Goal: Information Seeking & Learning: Learn about a topic

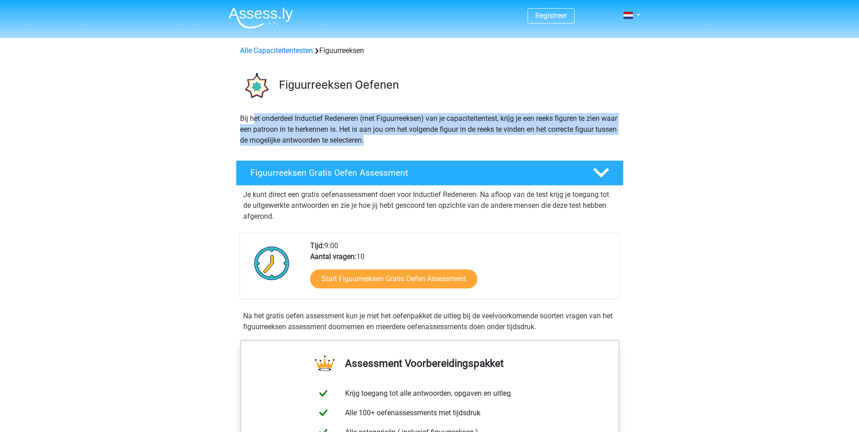
drag, startPoint x: 254, startPoint y: 120, endPoint x: 400, endPoint y: 144, distance: 147.3
click at [400, 144] on p "Bij het onderdeel Inductief Redeneren (met Figuurreeksen) van je capaciteitente…" at bounding box center [429, 129] width 379 height 33
click at [610, 170] on div at bounding box center [600, 173] width 31 height 16
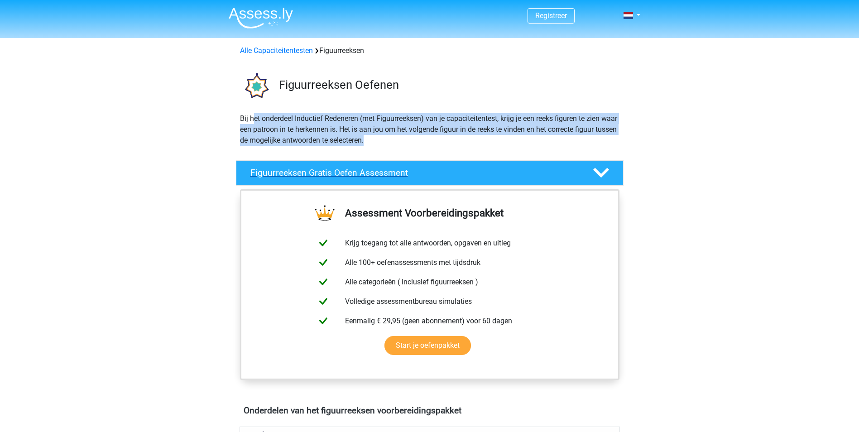
click at [610, 170] on div at bounding box center [600, 173] width 31 height 16
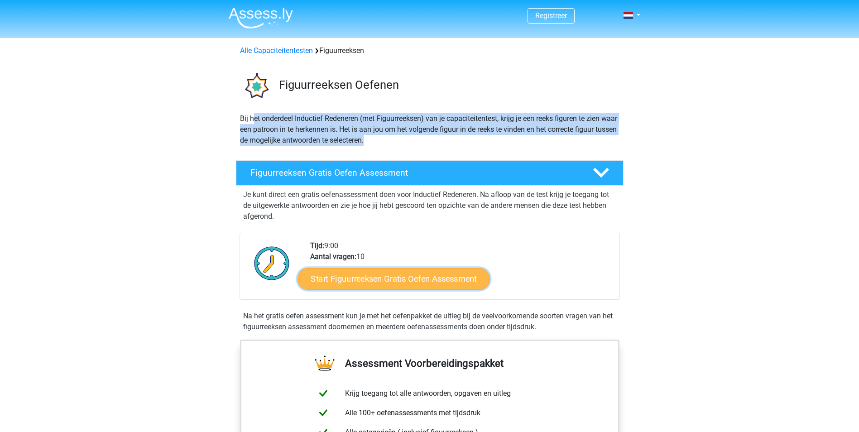
click at [444, 278] on link "Start Figuurreeksen Gratis Oefen Assessment" at bounding box center [393, 279] width 192 height 22
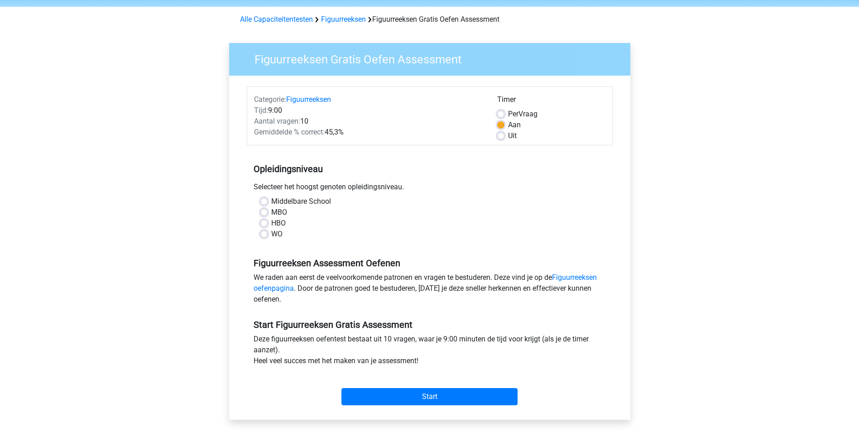
scroll to position [45, 0]
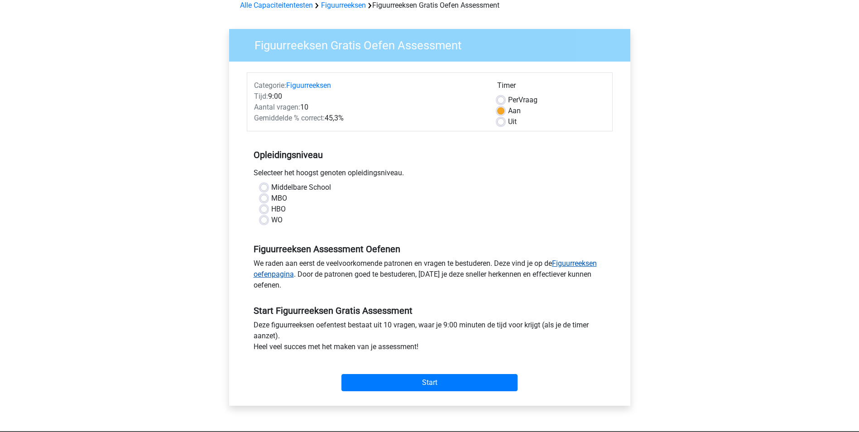
click at [580, 261] on link "Figuurreeksen oefenpagina" at bounding box center [425, 268] width 343 height 19
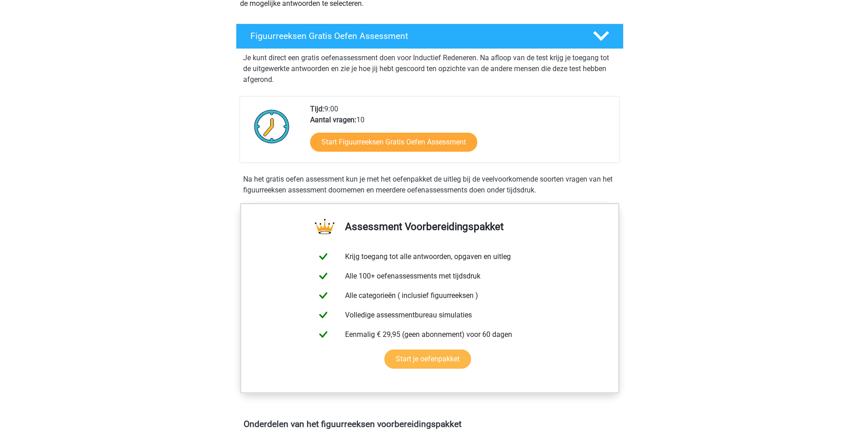
scroll to position [136, 0]
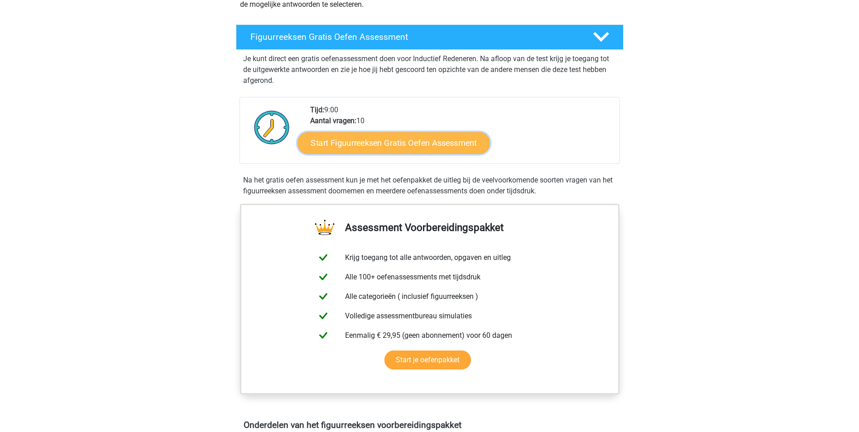
click at [408, 144] on link "Start Figuurreeksen Gratis Oefen Assessment" at bounding box center [393, 143] width 192 height 22
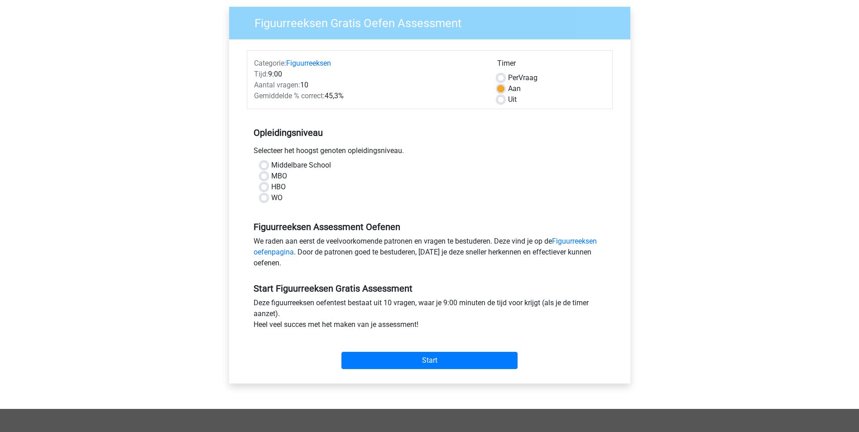
scroll to position [91, 0]
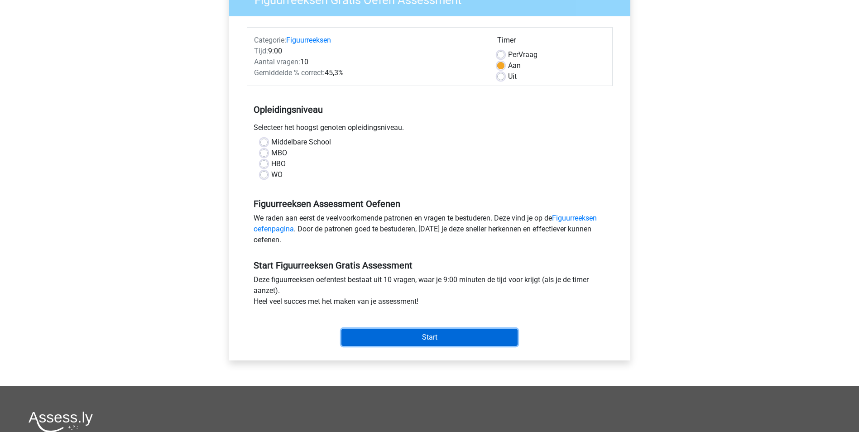
click at [423, 337] on input "Start" at bounding box center [429, 337] width 176 height 17
click at [271, 172] on label "WO" at bounding box center [276, 174] width 11 height 11
click at [262, 172] on input "WO" at bounding box center [263, 173] width 7 height 9
radio input "true"
click at [392, 331] on input "Start" at bounding box center [429, 337] width 176 height 17
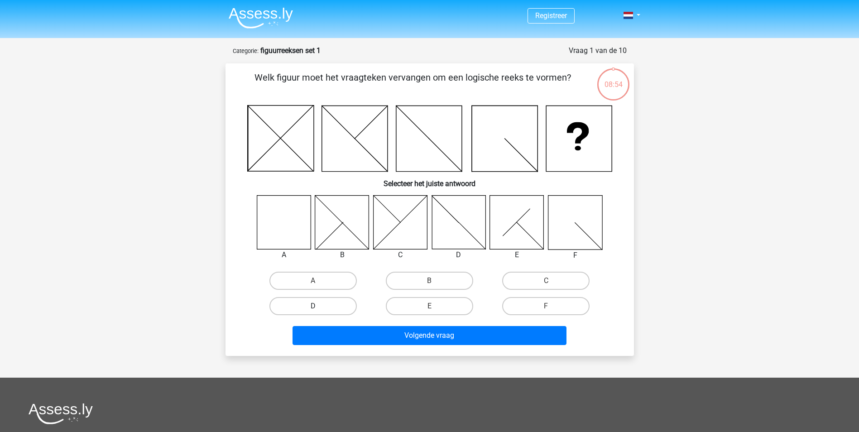
drag, startPoint x: 307, startPoint y: 280, endPoint x: 321, endPoint y: 298, distance: 23.2
click at [308, 282] on label "A" at bounding box center [312, 281] width 87 height 18
click at [313, 282] on input "A" at bounding box center [316, 284] width 6 height 6
radio input "true"
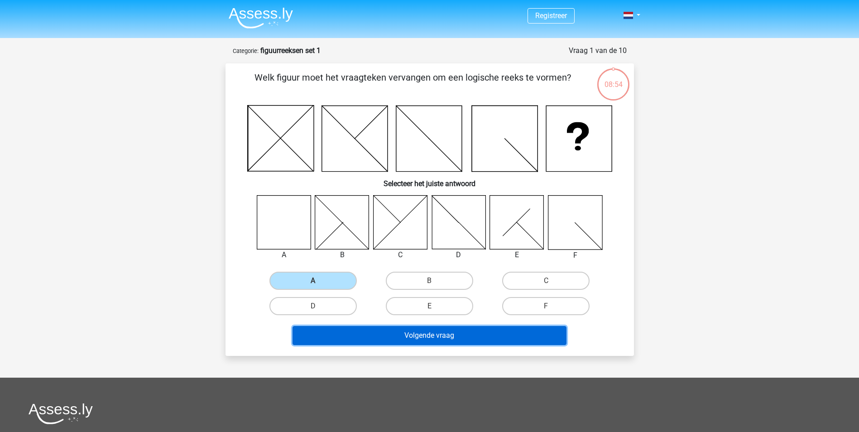
click at [351, 335] on button "Volgende vraag" at bounding box center [429, 335] width 274 height 19
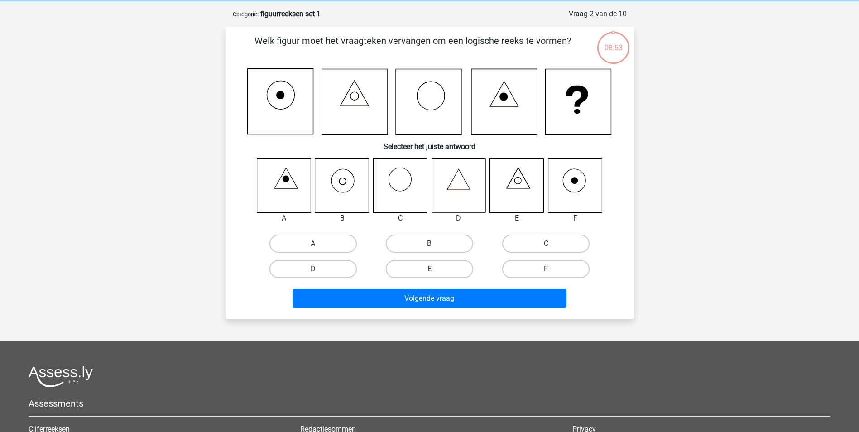
scroll to position [45, 0]
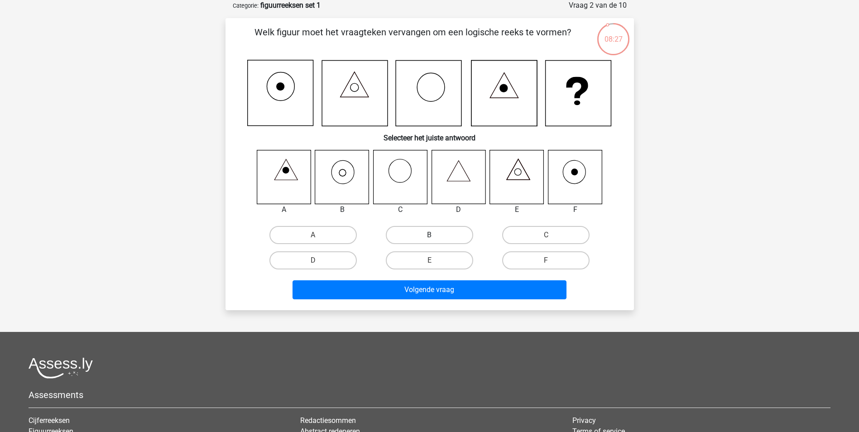
click at [431, 233] on label "B" at bounding box center [429, 235] width 87 height 18
click at [431, 235] on input "B" at bounding box center [432, 238] width 6 height 6
radio input "true"
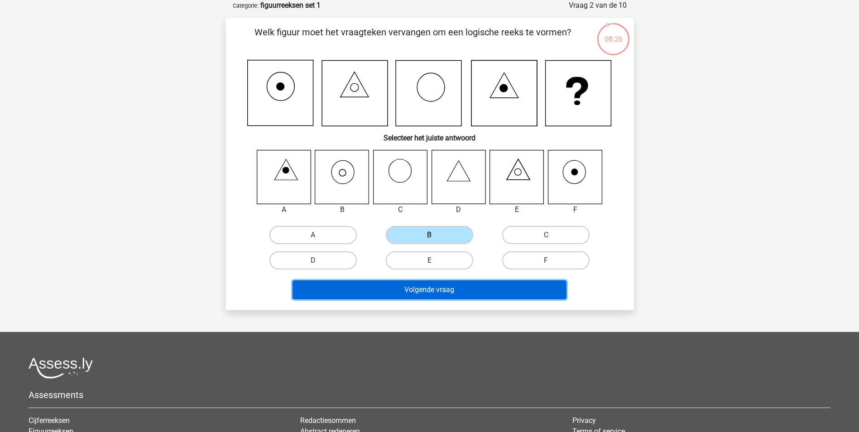
click at [447, 292] on button "Volgende vraag" at bounding box center [429, 289] width 274 height 19
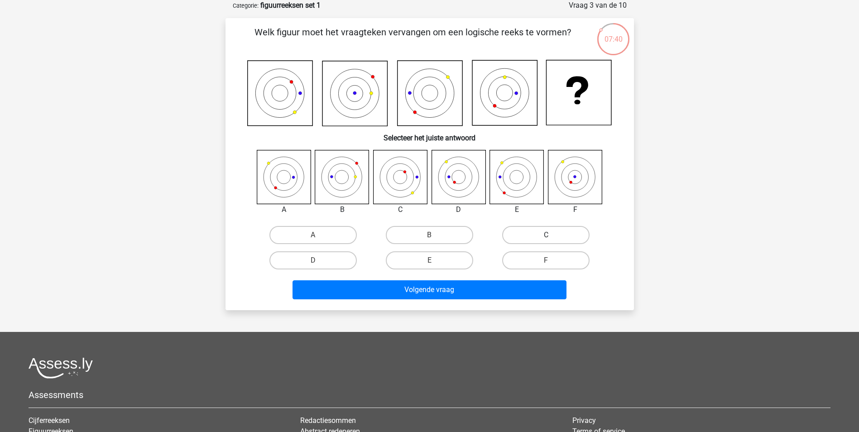
click at [523, 232] on label "C" at bounding box center [545, 235] width 87 height 18
click at [546, 235] on input "C" at bounding box center [549, 238] width 6 height 6
radio input "true"
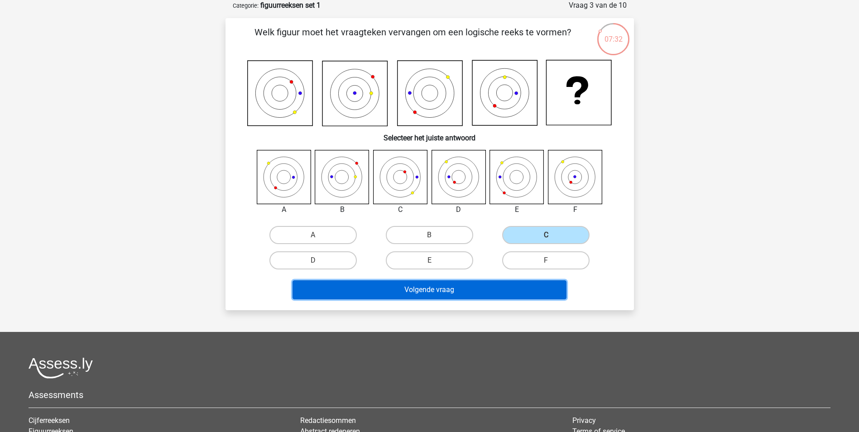
click at [474, 291] on button "Volgende vraag" at bounding box center [429, 289] width 274 height 19
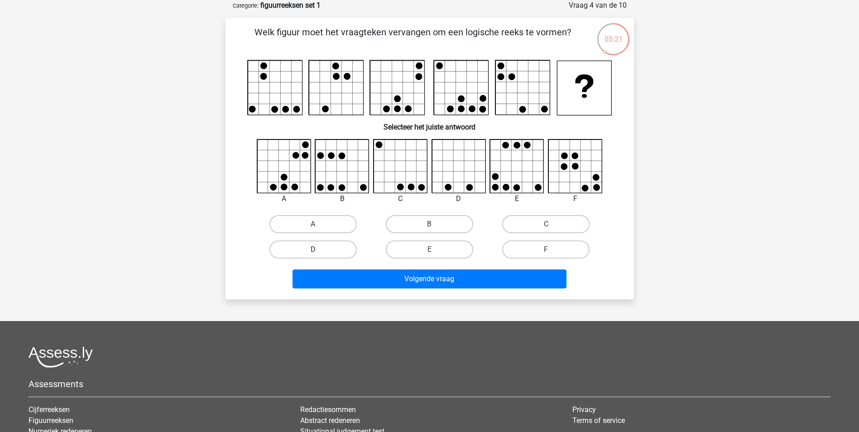
click at [335, 248] on label "D" at bounding box center [312, 249] width 87 height 18
click at [319, 249] on input "D" at bounding box center [316, 252] width 6 height 6
radio input "true"
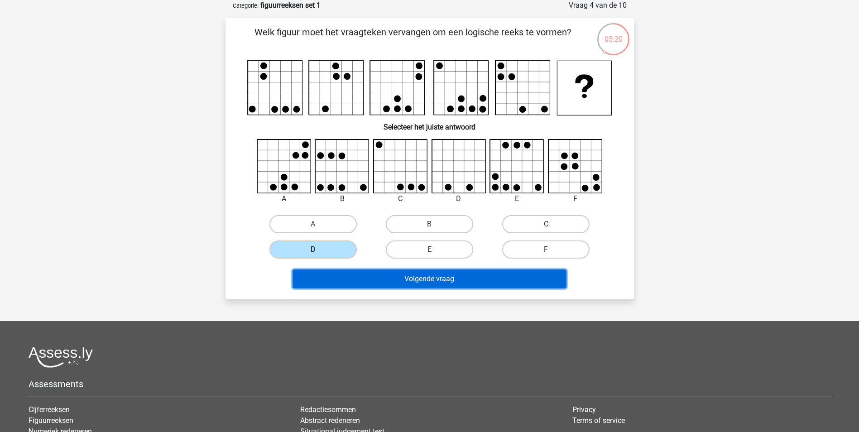
click at [362, 272] on button "Volgende vraag" at bounding box center [429, 278] width 274 height 19
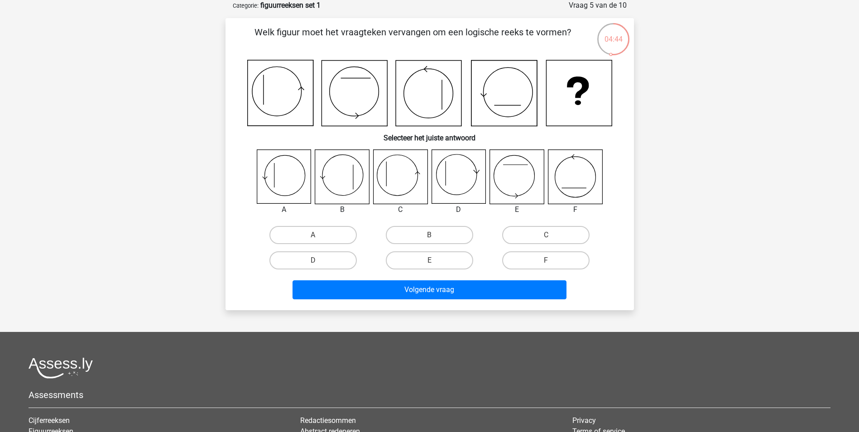
click at [528, 223] on div "C" at bounding box center [546, 234] width 116 height 25
click at [527, 235] on label "C" at bounding box center [545, 235] width 87 height 18
click at [546, 235] on input "C" at bounding box center [549, 238] width 6 height 6
radio input "true"
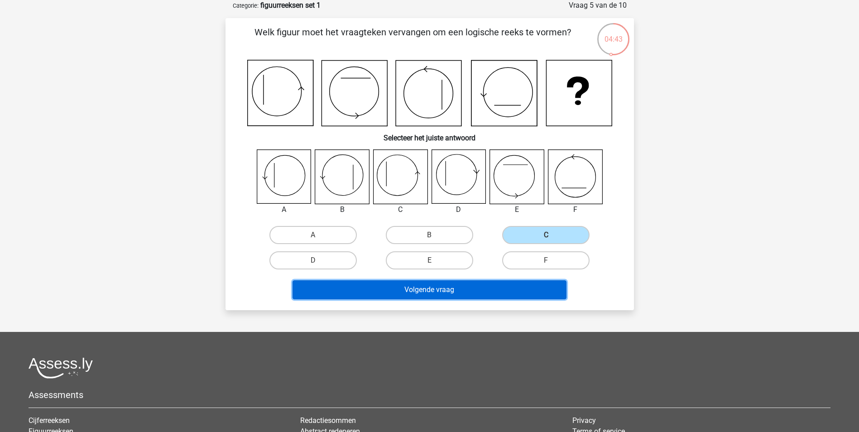
click at [491, 292] on button "Volgende vraag" at bounding box center [429, 289] width 274 height 19
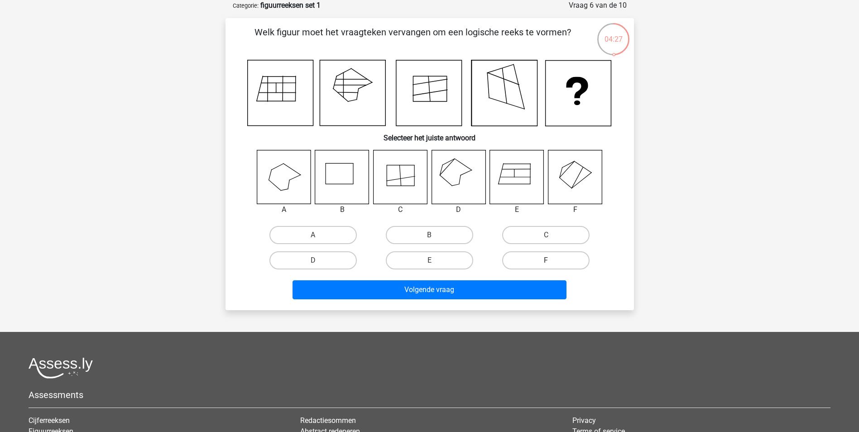
click at [551, 257] on label "F" at bounding box center [545, 260] width 87 height 18
click at [551, 260] on input "F" at bounding box center [549, 263] width 6 height 6
radio input "true"
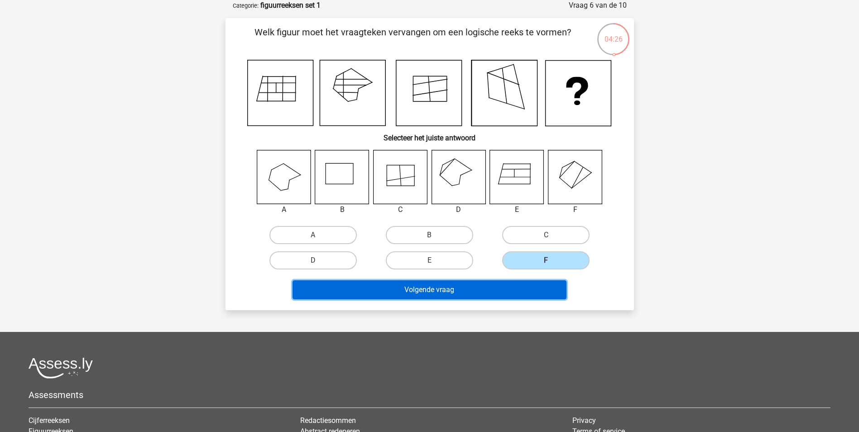
click at [521, 290] on button "Volgende vraag" at bounding box center [429, 289] width 274 height 19
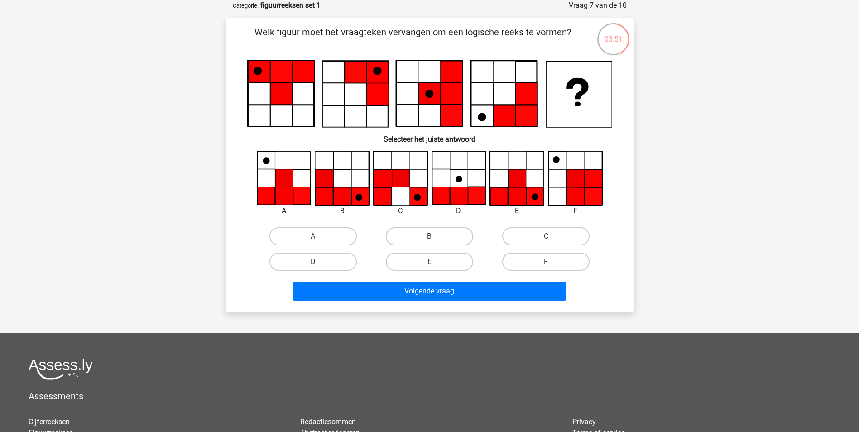
click at [416, 264] on label "E" at bounding box center [429, 262] width 87 height 18
click at [429, 264] on input "E" at bounding box center [432, 265] width 6 height 6
radio input "true"
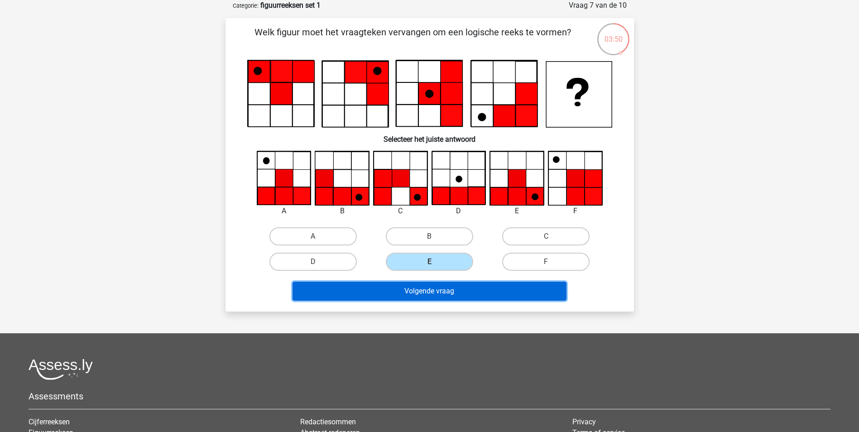
click at [419, 288] on button "Volgende vraag" at bounding box center [429, 291] width 274 height 19
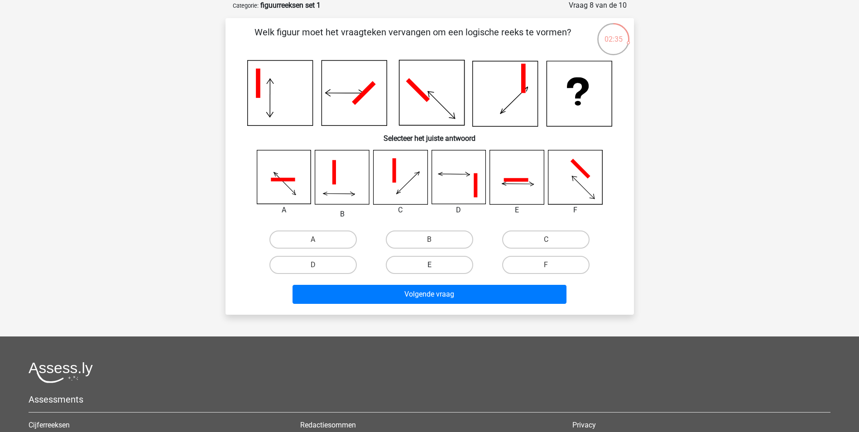
drag, startPoint x: 466, startPoint y: 263, endPoint x: 464, endPoint y: 290, distance: 26.8
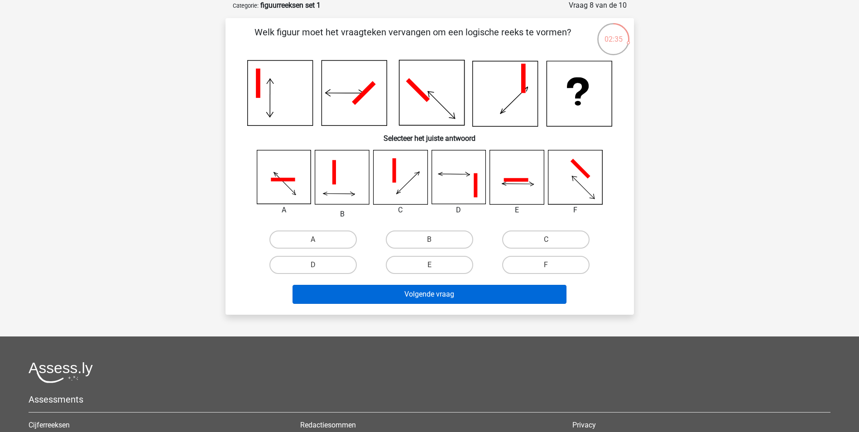
click at [466, 263] on label "E" at bounding box center [429, 265] width 87 height 18
click at [435, 265] on input "E" at bounding box center [432, 268] width 6 height 6
radio input "true"
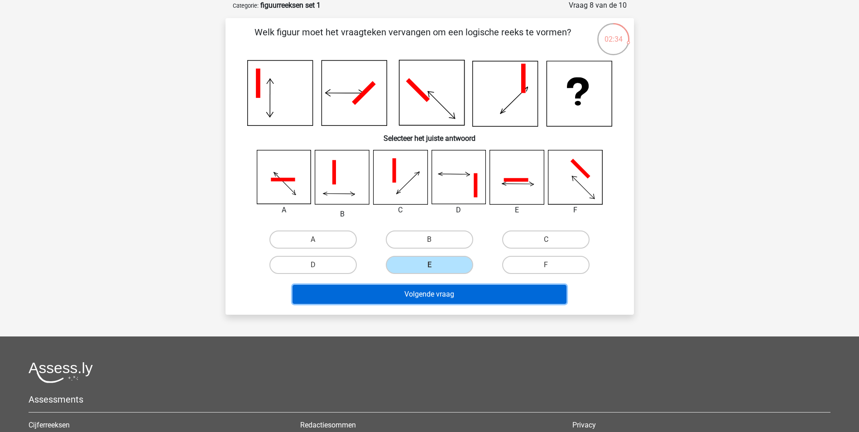
click at [463, 299] on button "Volgende vraag" at bounding box center [429, 294] width 274 height 19
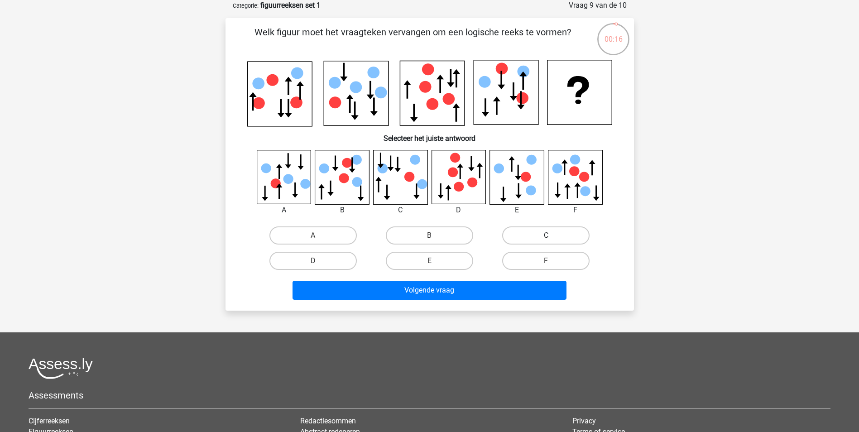
click at [575, 236] on label "C" at bounding box center [545, 235] width 87 height 18
click at [552, 236] on input "C" at bounding box center [549, 238] width 6 height 6
radio input "true"
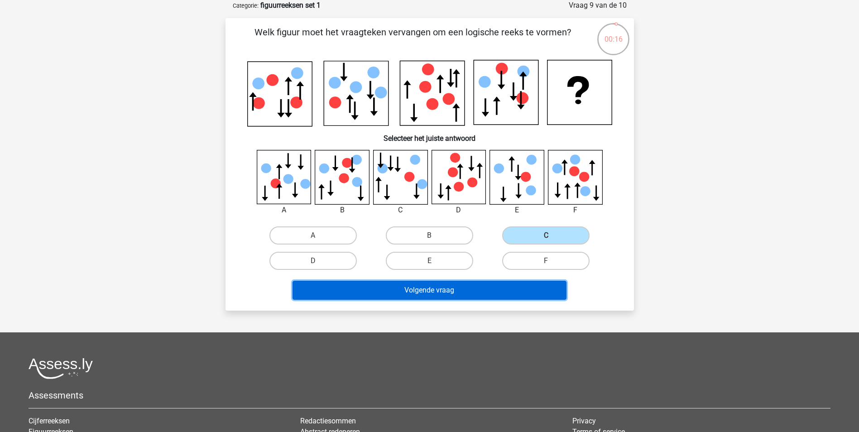
click at [558, 297] on button "Volgende vraag" at bounding box center [429, 290] width 274 height 19
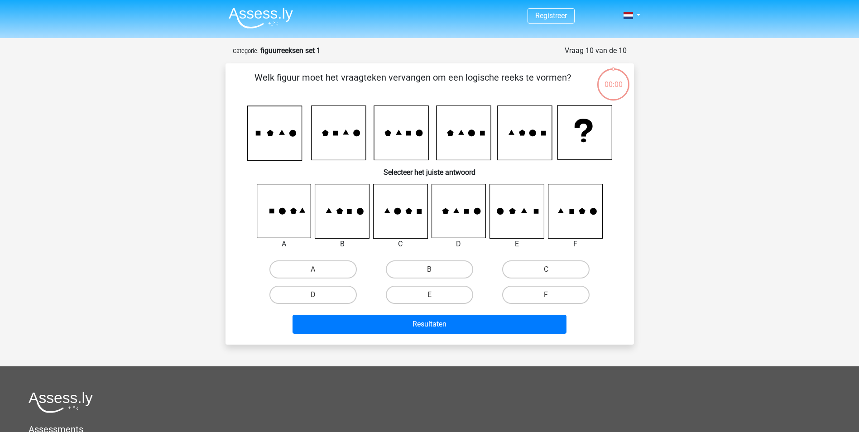
scroll to position [45, 0]
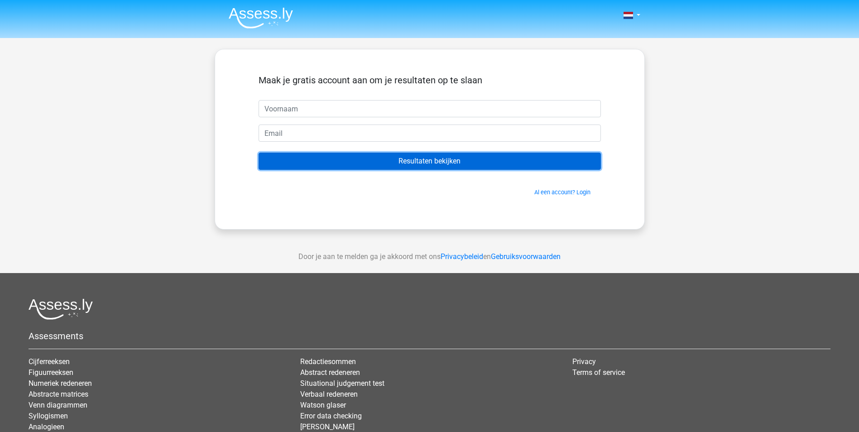
click at [433, 163] on input "Resultaten bekijken" at bounding box center [430, 161] width 342 height 17
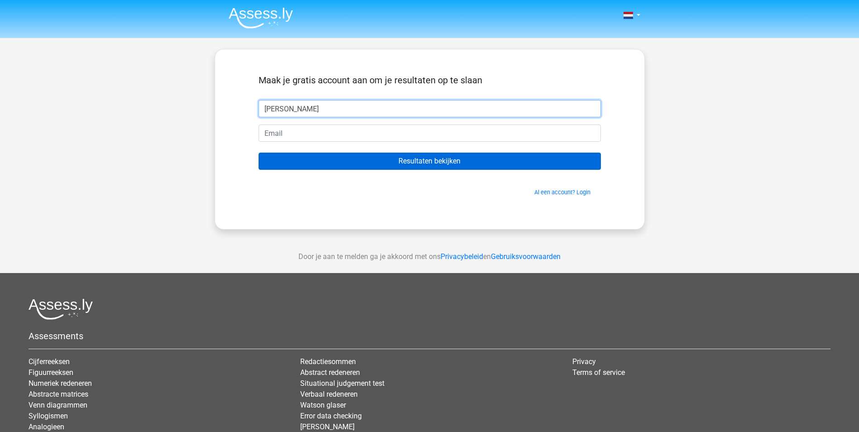
type input "[PERSON_NAME]"
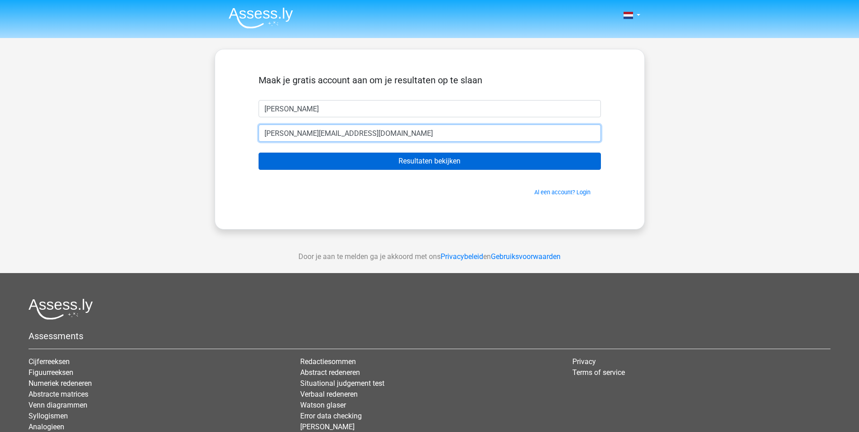
type input "[PERSON_NAME][EMAIL_ADDRESS][DOMAIN_NAME]"
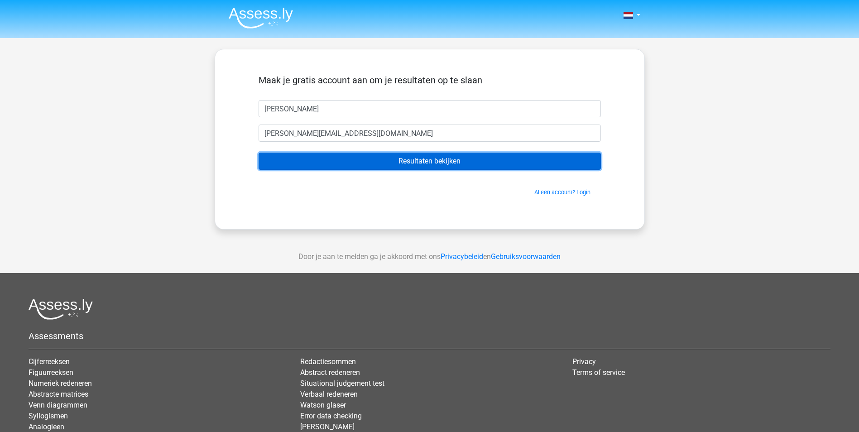
click at [433, 163] on input "Resultaten bekijken" at bounding box center [430, 161] width 342 height 17
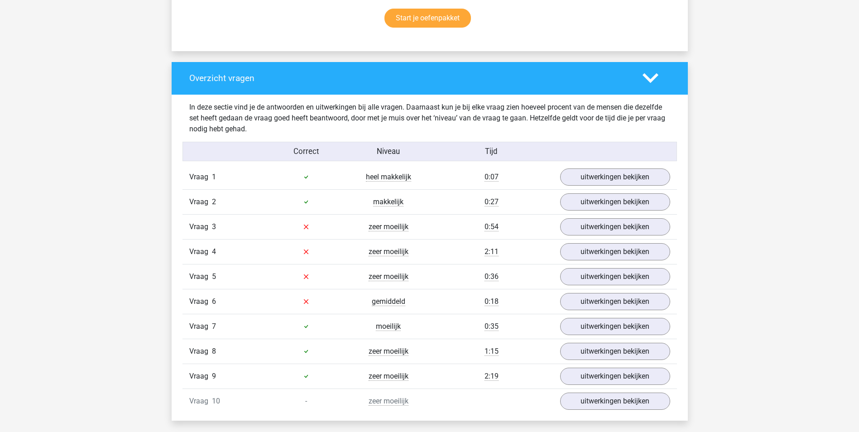
scroll to position [634, 0]
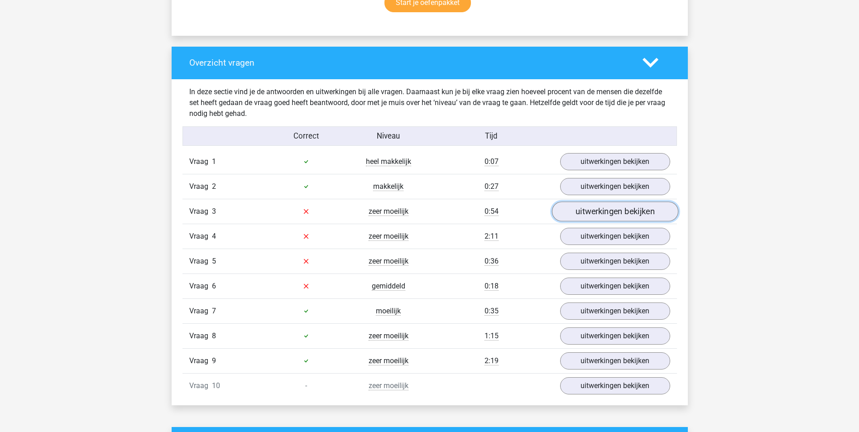
click at [580, 219] on link "uitwerkingen bekijken" at bounding box center [614, 211] width 126 height 20
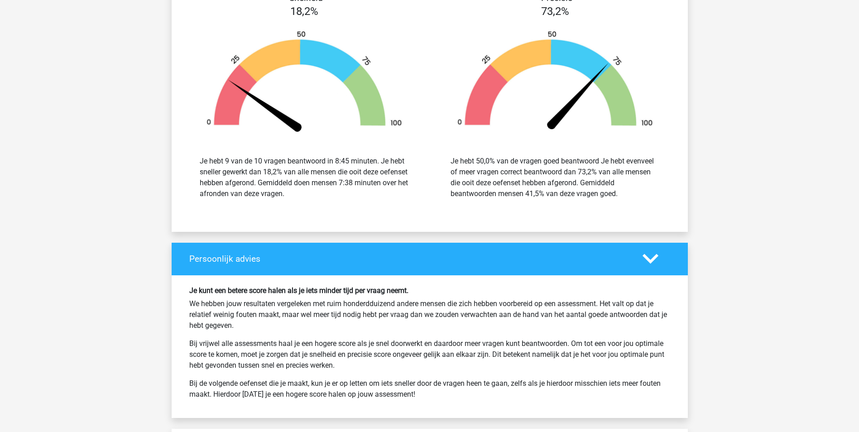
scroll to position [1902, 0]
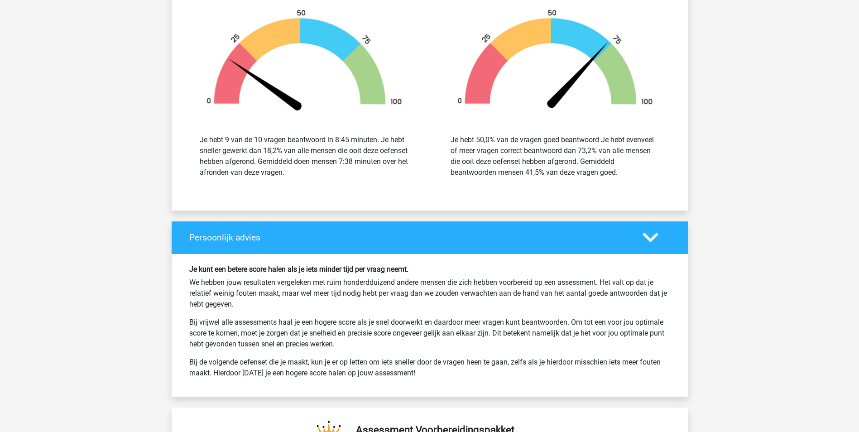
drag, startPoint x: 211, startPoint y: 284, endPoint x: 318, endPoint y: 301, distance: 108.2
click at [318, 301] on p "We hebben jouw resultaten vergeleken met ruim honderdduizend andere mensen die …" at bounding box center [429, 293] width 481 height 33
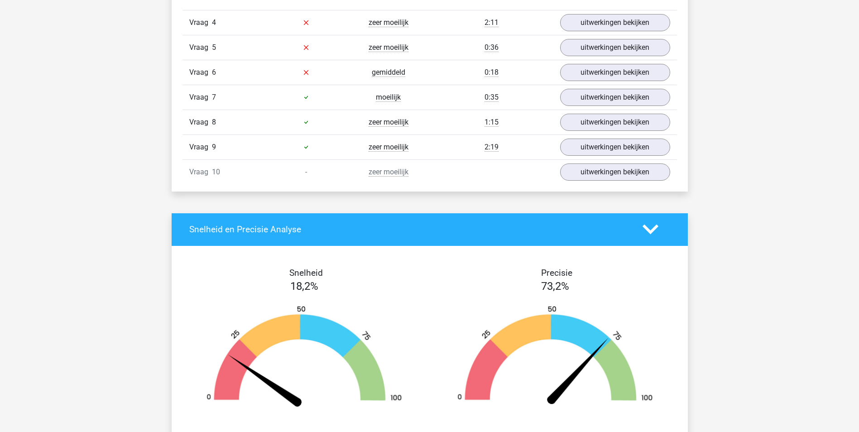
scroll to position [1585, 0]
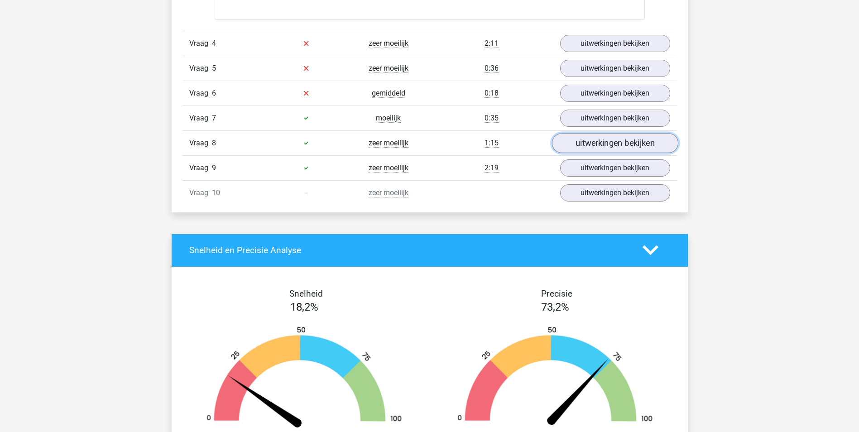
click at [570, 144] on link "uitwerkingen bekijken" at bounding box center [614, 143] width 126 height 20
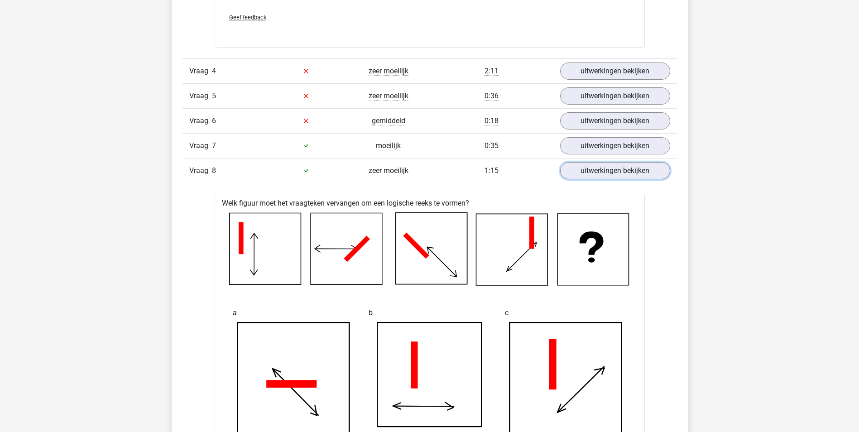
scroll to position [1539, 0]
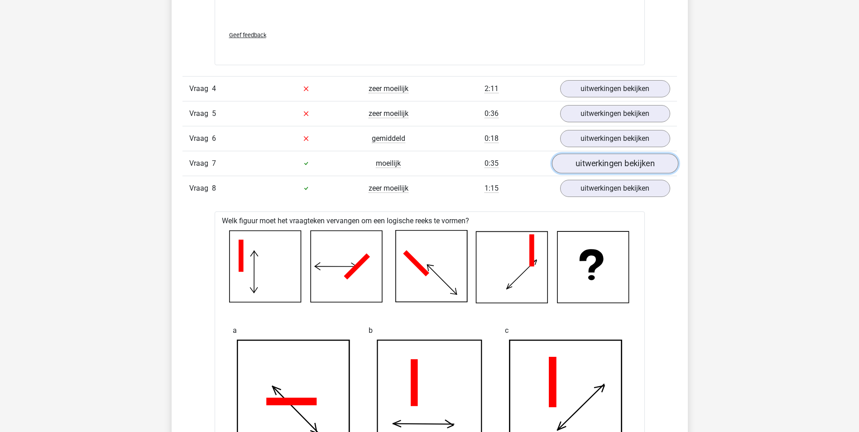
click at [604, 162] on link "uitwerkingen bekijken" at bounding box center [614, 163] width 126 height 20
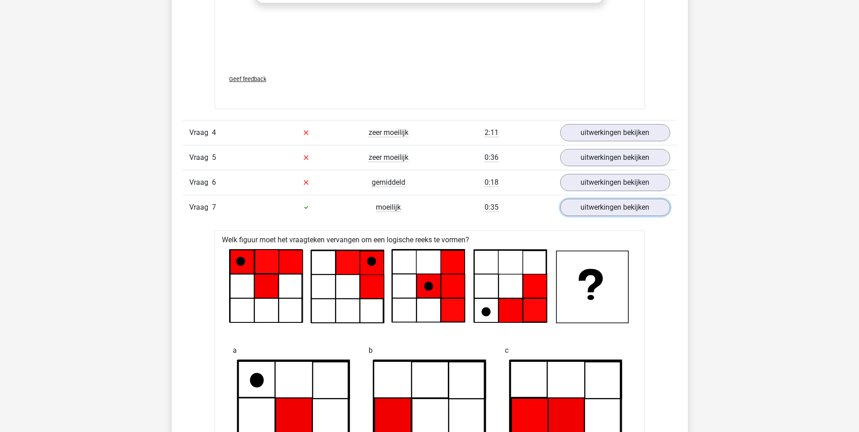
scroll to position [1494, 0]
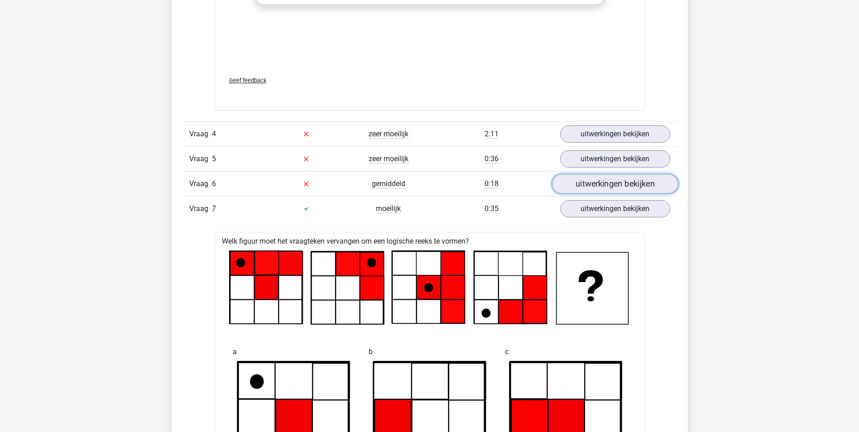
click at [628, 184] on link "uitwerkingen bekijken" at bounding box center [614, 184] width 126 height 20
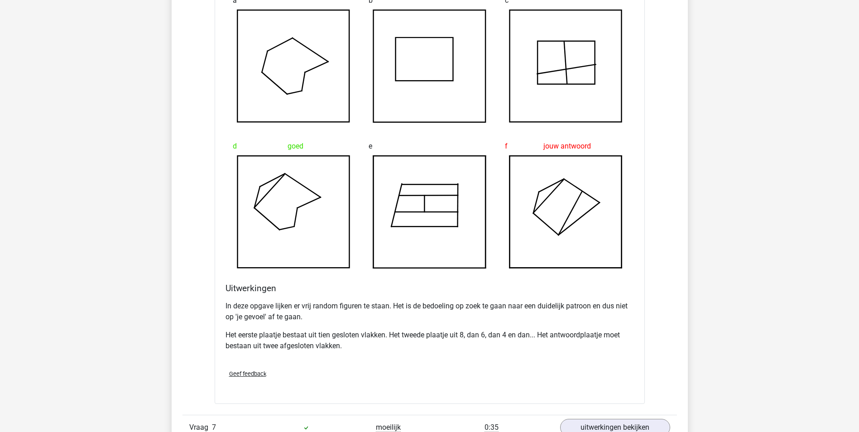
scroll to position [1675, 0]
